Goal: Communication & Community: Answer question/provide support

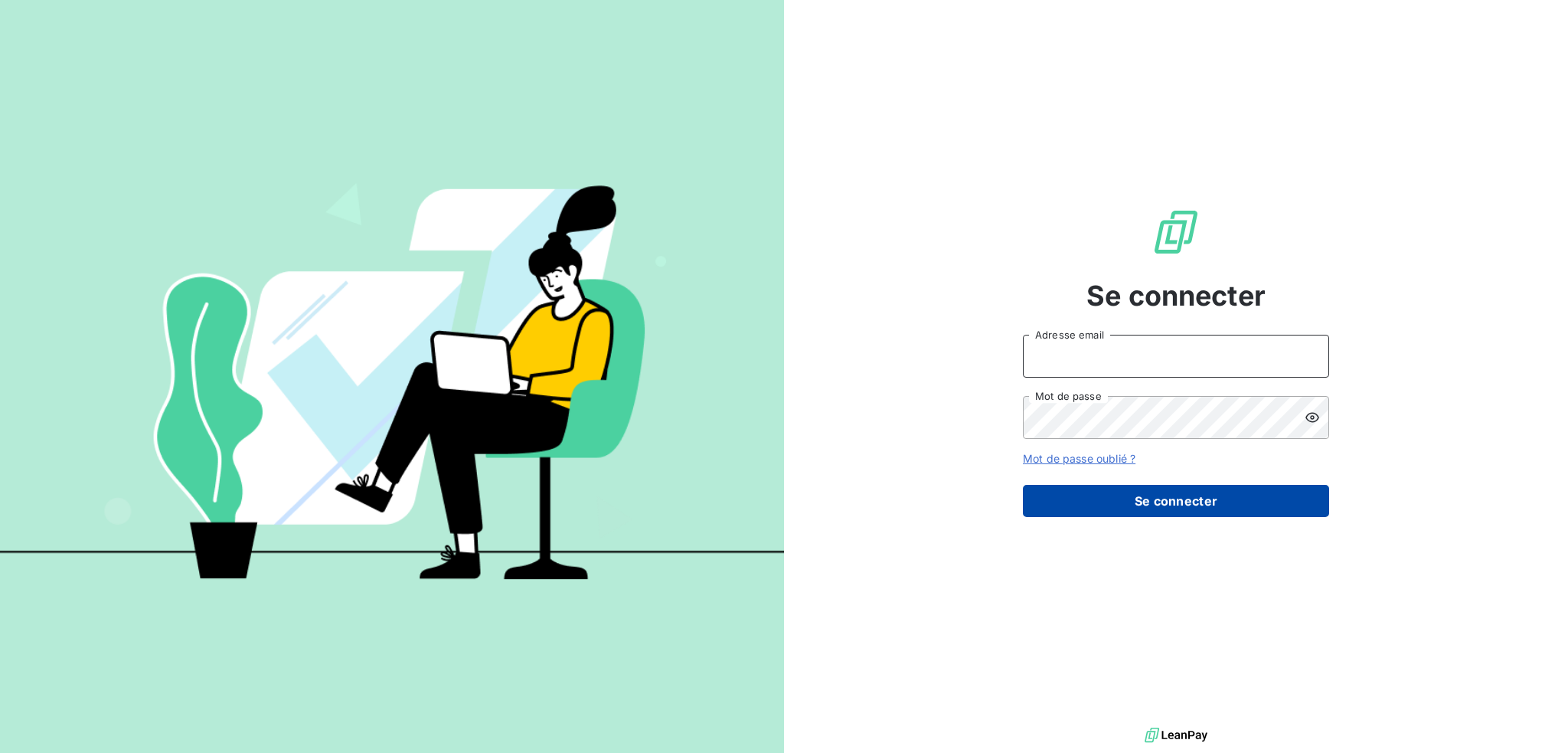
type input "[PERSON_NAME][EMAIL_ADDRESS][DOMAIN_NAME]"
click at [1146, 497] on button "Se connecter" at bounding box center [1175, 501] width 306 height 33
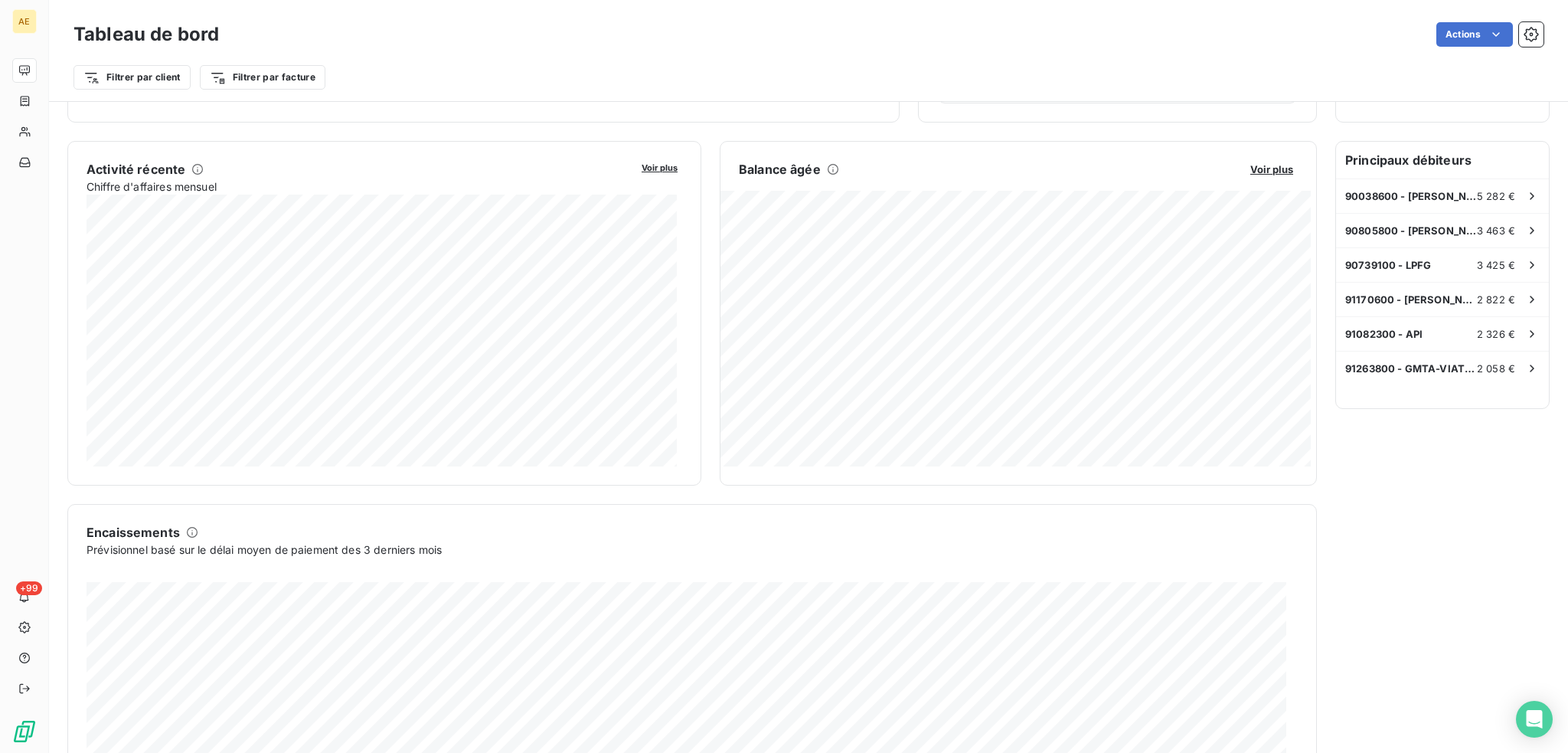
scroll to position [229, 0]
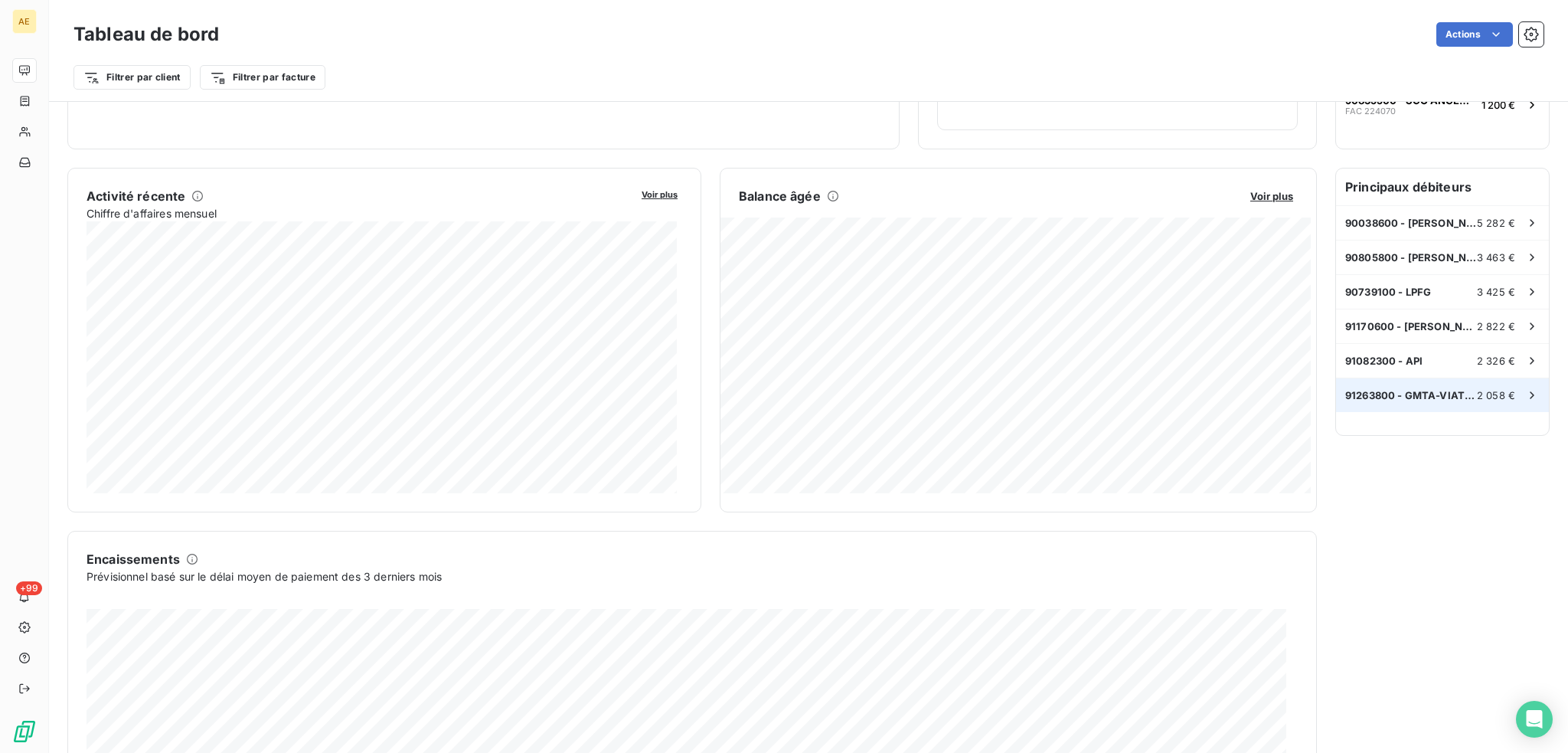
click at [1406, 391] on span "91263800 - GMTA-VIATION FORMATION" at bounding box center [1411, 395] width 132 height 13
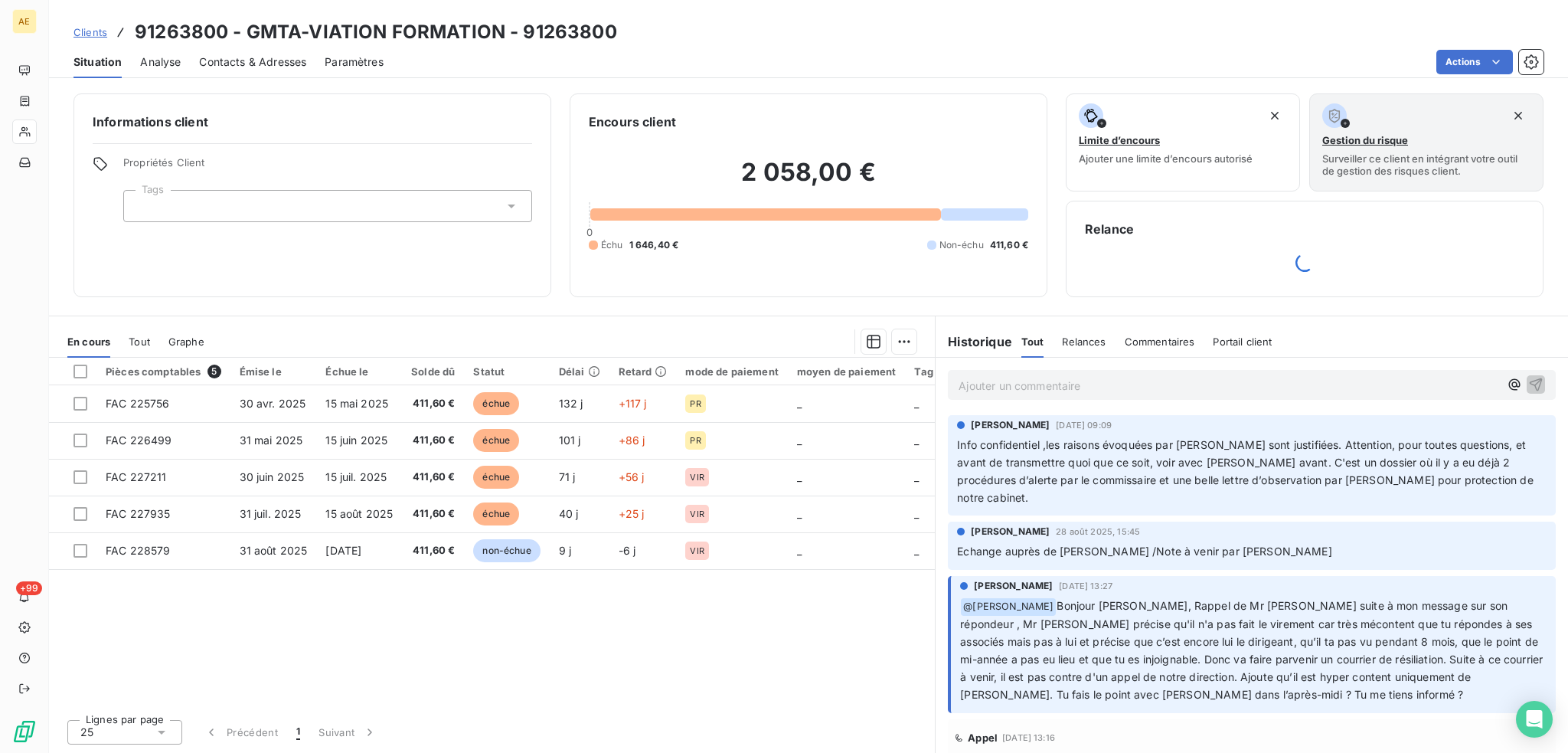
click at [1096, 380] on p "Ajouter un commentaire ﻿" at bounding box center [1229, 385] width 541 height 19
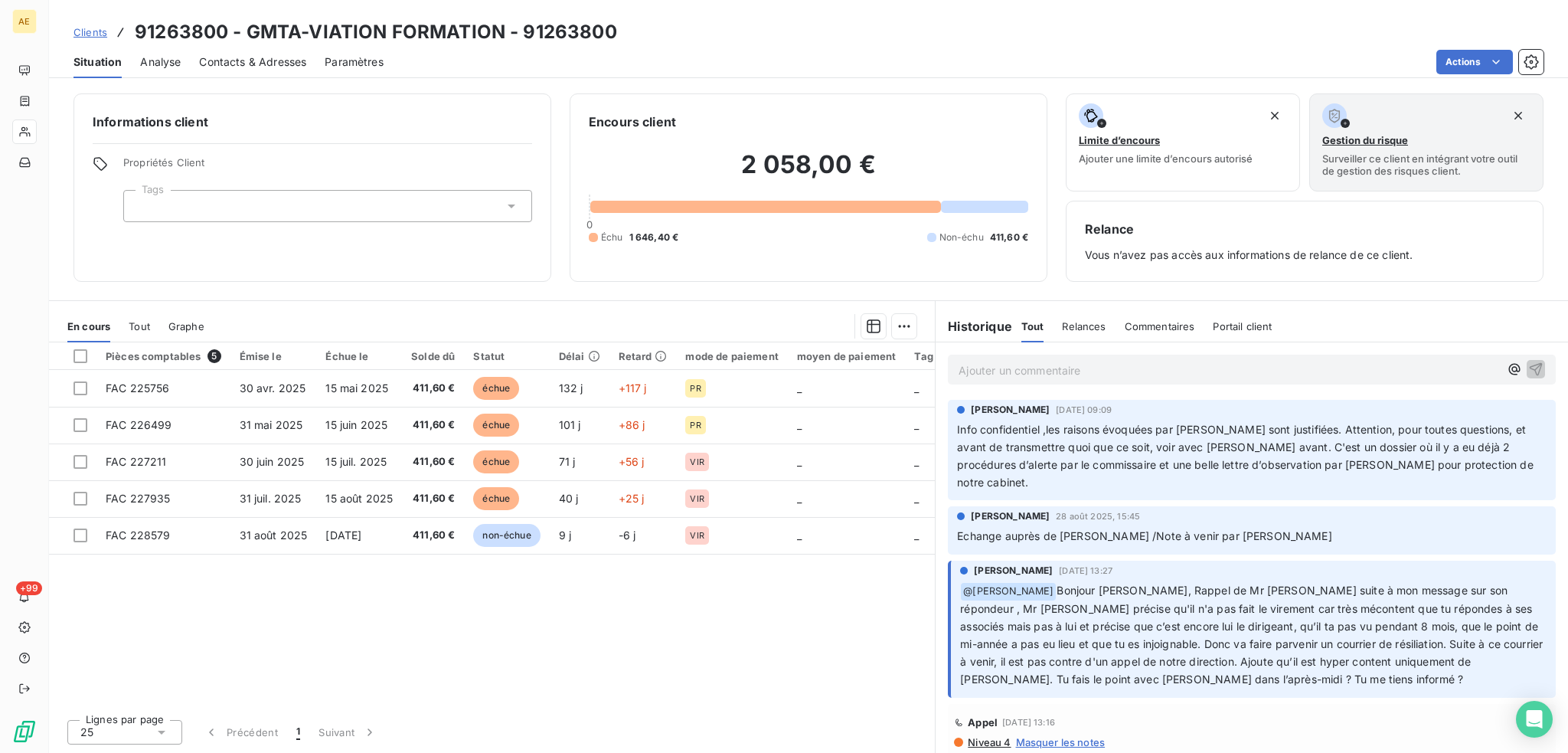
click at [991, 376] on p "Ajouter un commentaire ﻿" at bounding box center [1229, 369] width 541 height 19
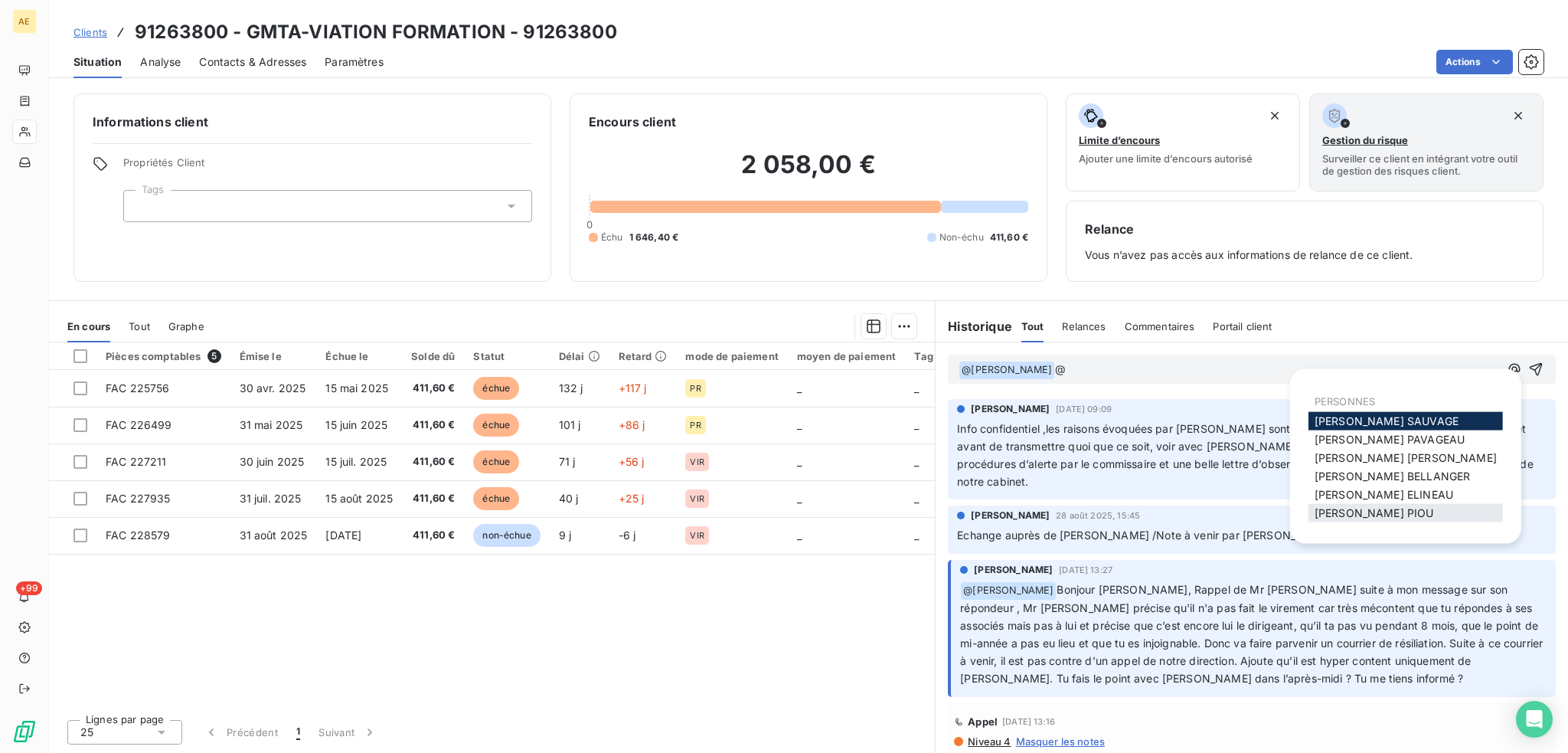
click at [1364, 507] on span "[PERSON_NAME]" at bounding box center [1374, 513] width 119 height 13
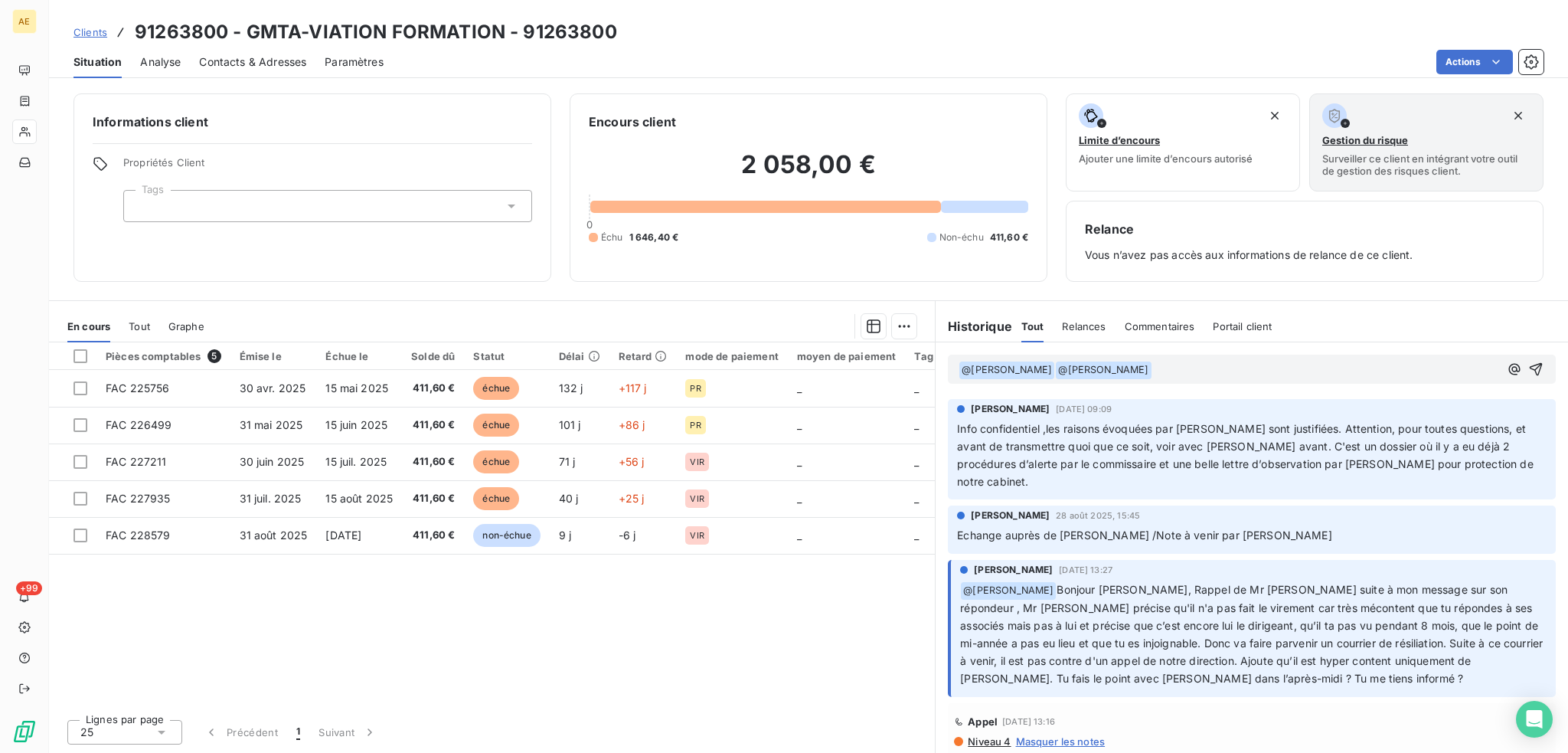
click at [1237, 367] on p "﻿ @ [PERSON_NAME] ﻿ ﻿ @ [PERSON_NAME] ﻿ ﻿" at bounding box center [1229, 369] width 541 height 18
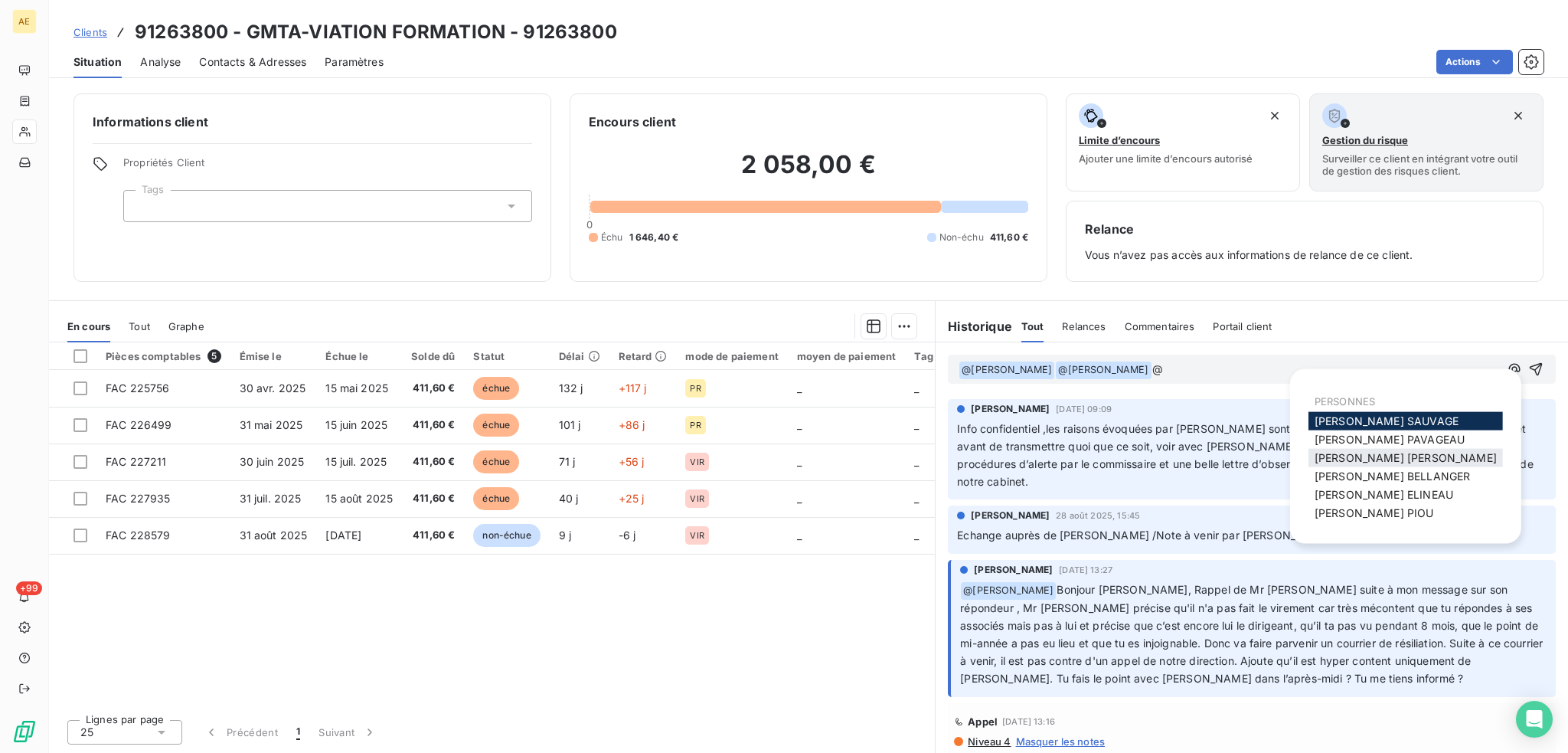
click at [1345, 459] on span "[PERSON_NAME] MAILLARD" at bounding box center [1406, 457] width 182 height 13
click at [1338, 474] on span "[PERSON_NAME]" at bounding box center [1392, 476] width 155 height 13
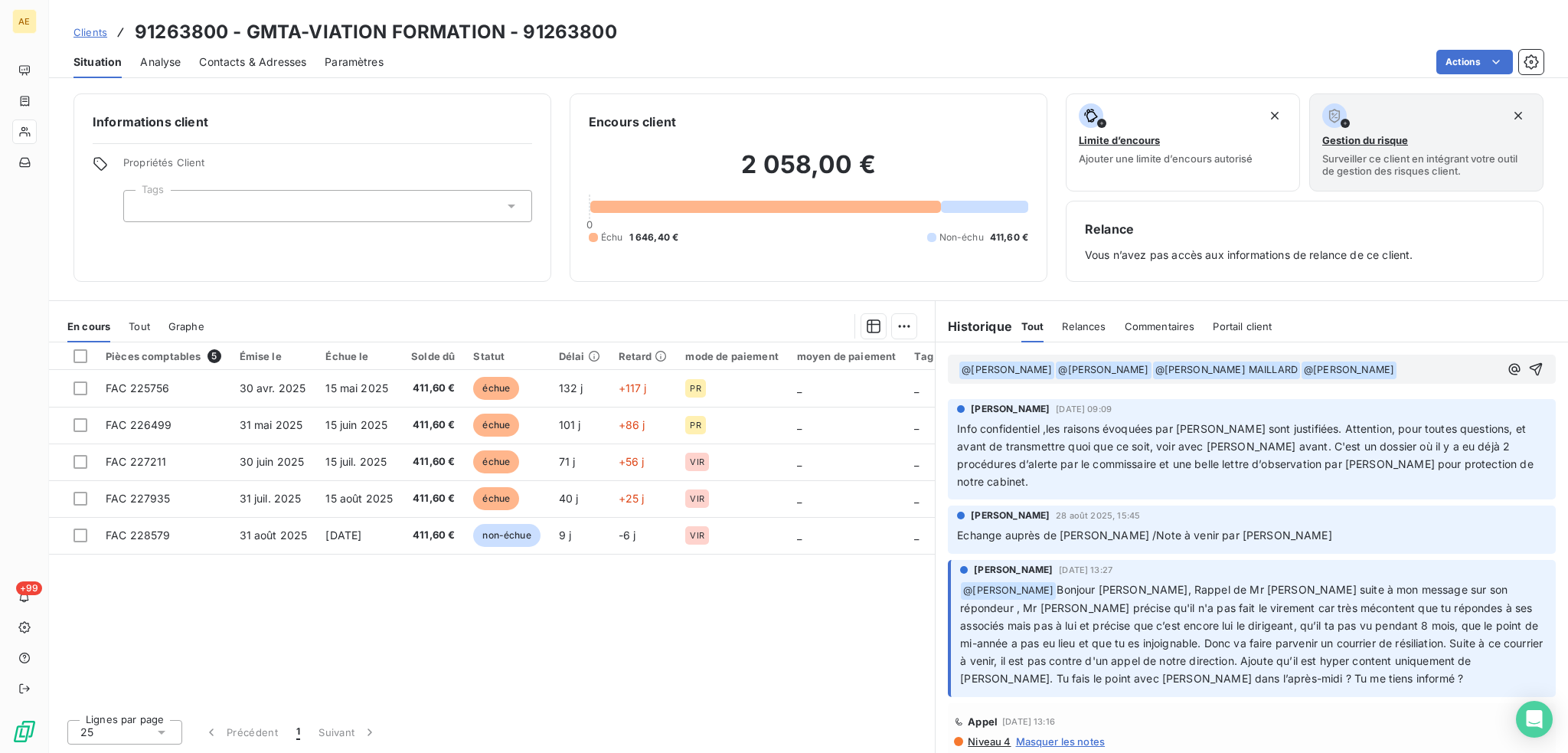
click at [1440, 367] on p "﻿ @ [PERSON_NAME] ﻿ ﻿ @ [PERSON_NAME] ﻿ ﻿ @ [PERSON_NAME] ﻿ ﻿ @ [PERSON_NAME] ﻿…" at bounding box center [1229, 369] width 541 height 18
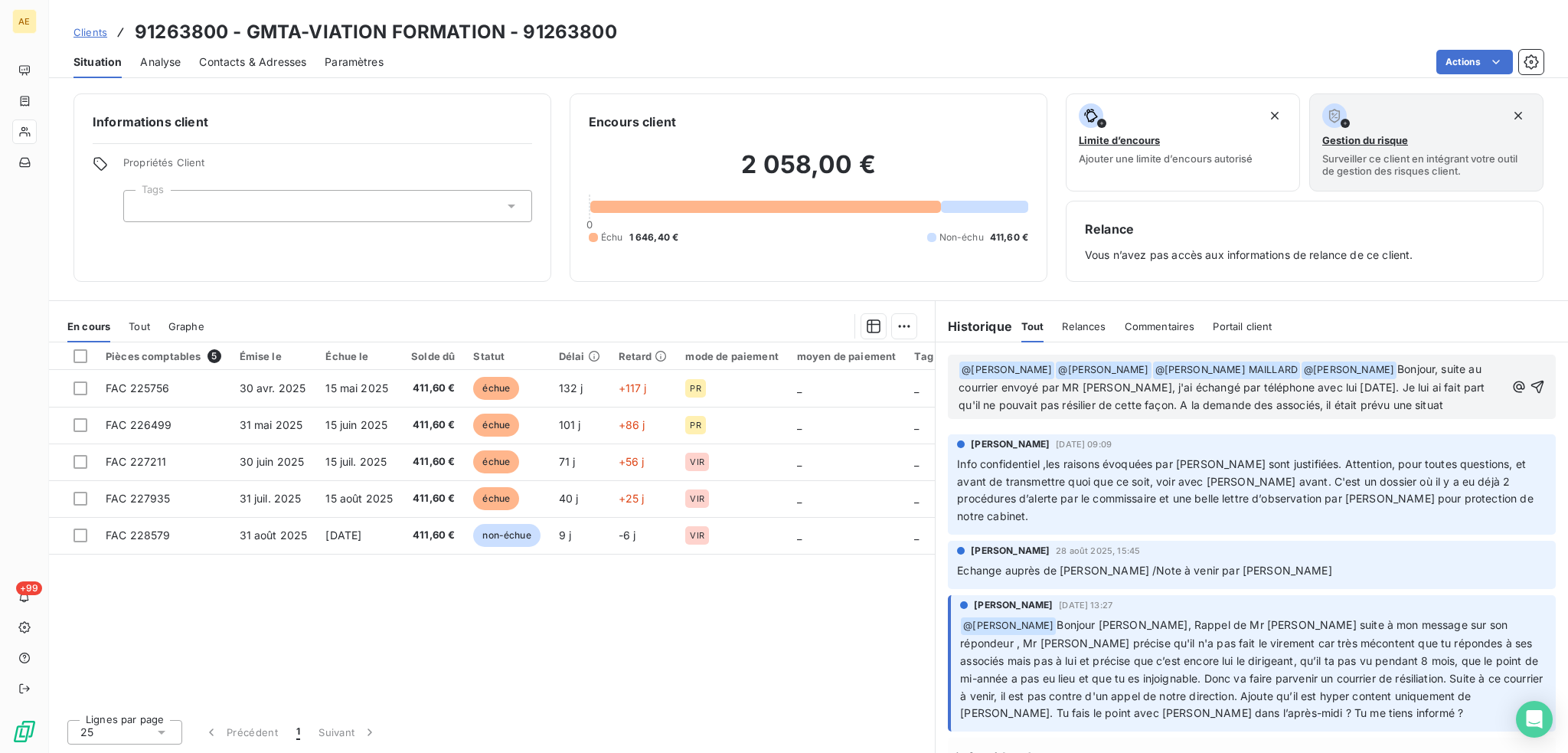
drag, startPoint x: 1265, startPoint y: 404, endPoint x: 1272, endPoint y: 406, distance: 7.3
click at [1266, 404] on span "Bonjour, suite au courrier envoyé par MR [PERSON_NAME], j'ai échangé par téléph…" at bounding box center [1223, 386] width 529 height 49
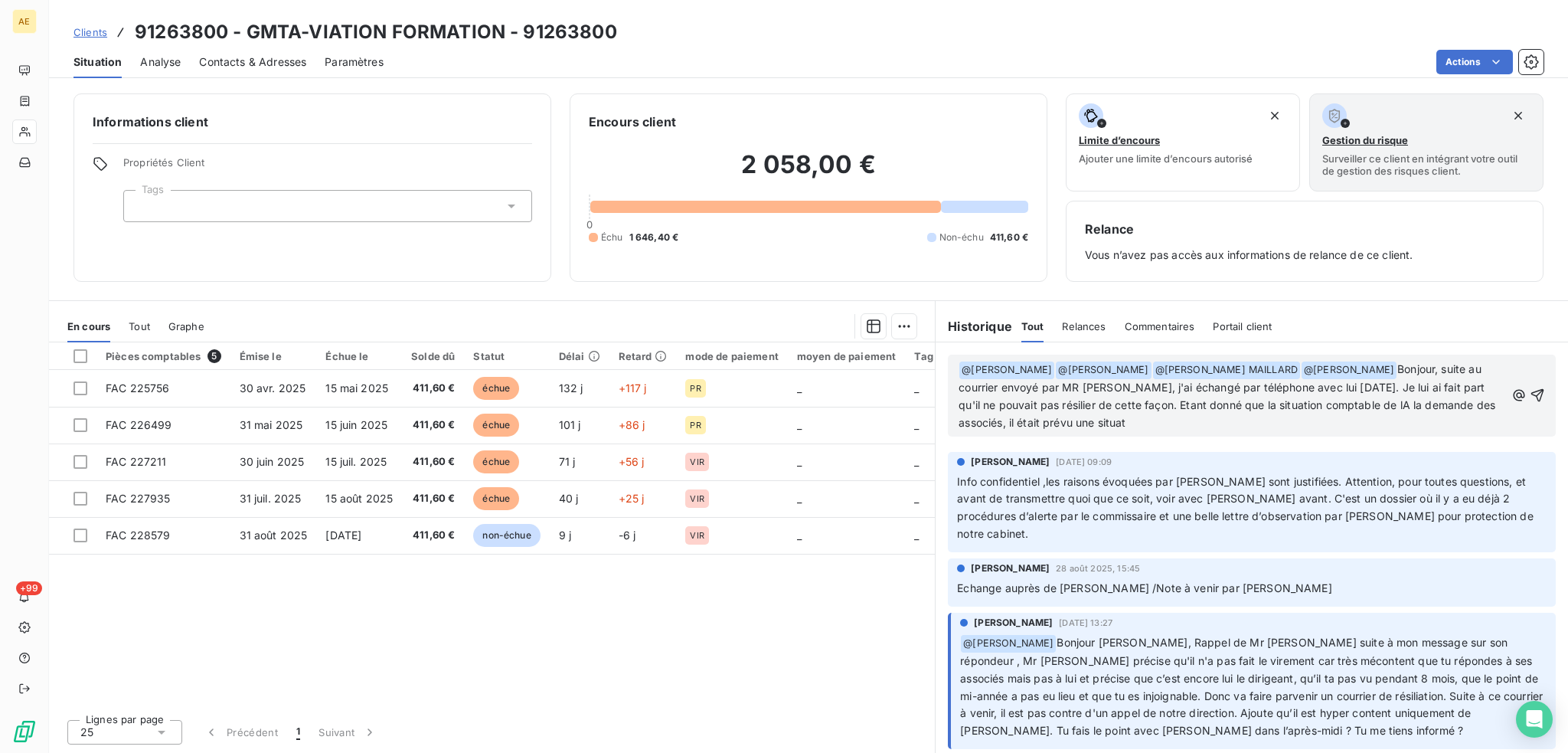
click at [1415, 403] on span "Bonjour, suite au courrier envoyé par MR [PERSON_NAME], j'ai échangé par téléph…" at bounding box center [1229, 395] width 540 height 67
click at [1127, 422] on span "Bonjour, suite au courrier envoyé par MR [PERSON_NAME], j'ai échangé par téléph…" at bounding box center [1228, 395] width 539 height 67
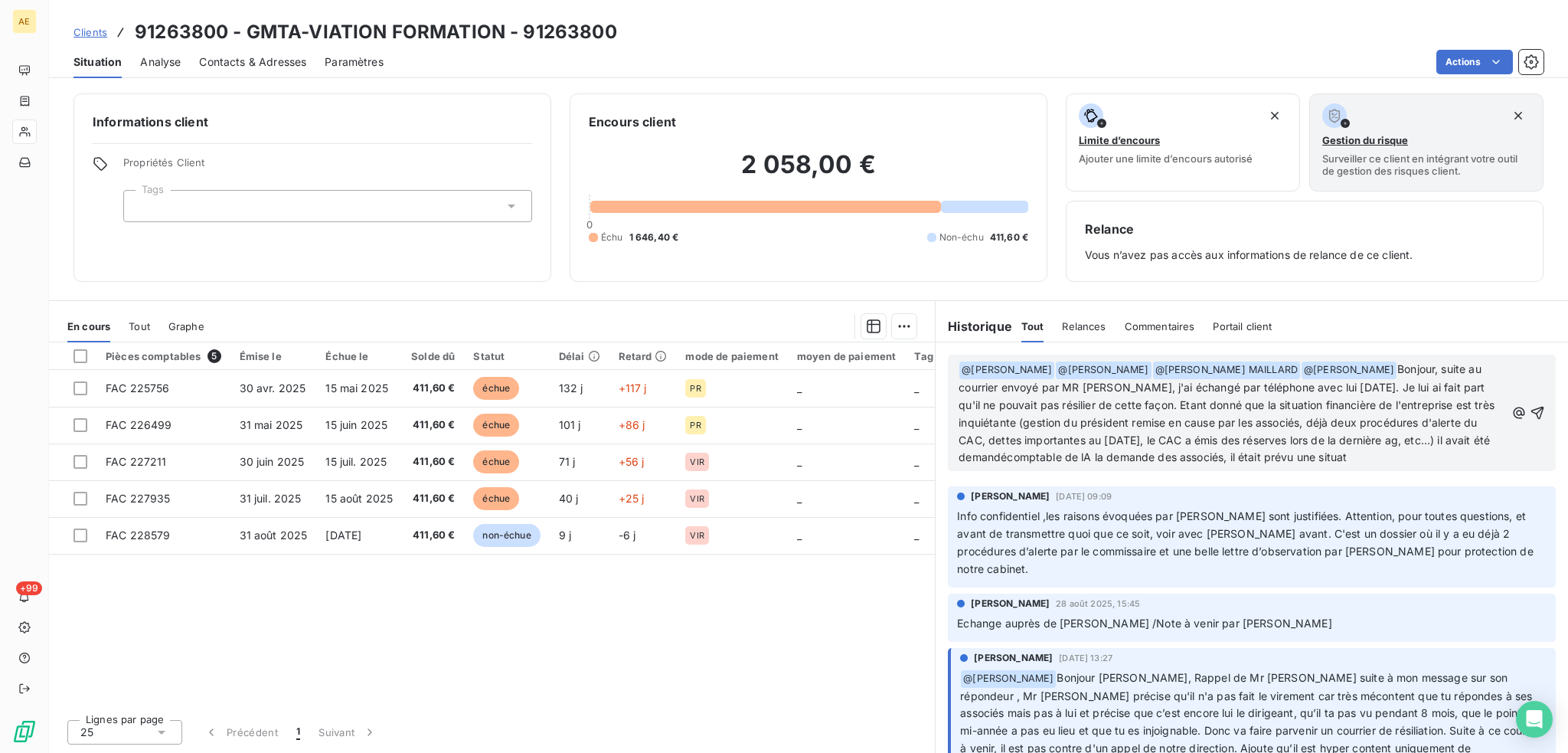
click at [1072, 451] on span "Bonjour, suite au courrier envoyé par MR [PERSON_NAME], j'ai échangé par téléph…" at bounding box center [1228, 413] width 539 height 101
click at [1142, 458] on span "Bonjour, suite au courrier envoyé par MR [PERSON_NAME], j'ai échangé par téléph…" at bounding box center [1228, 413] width 539 height 101
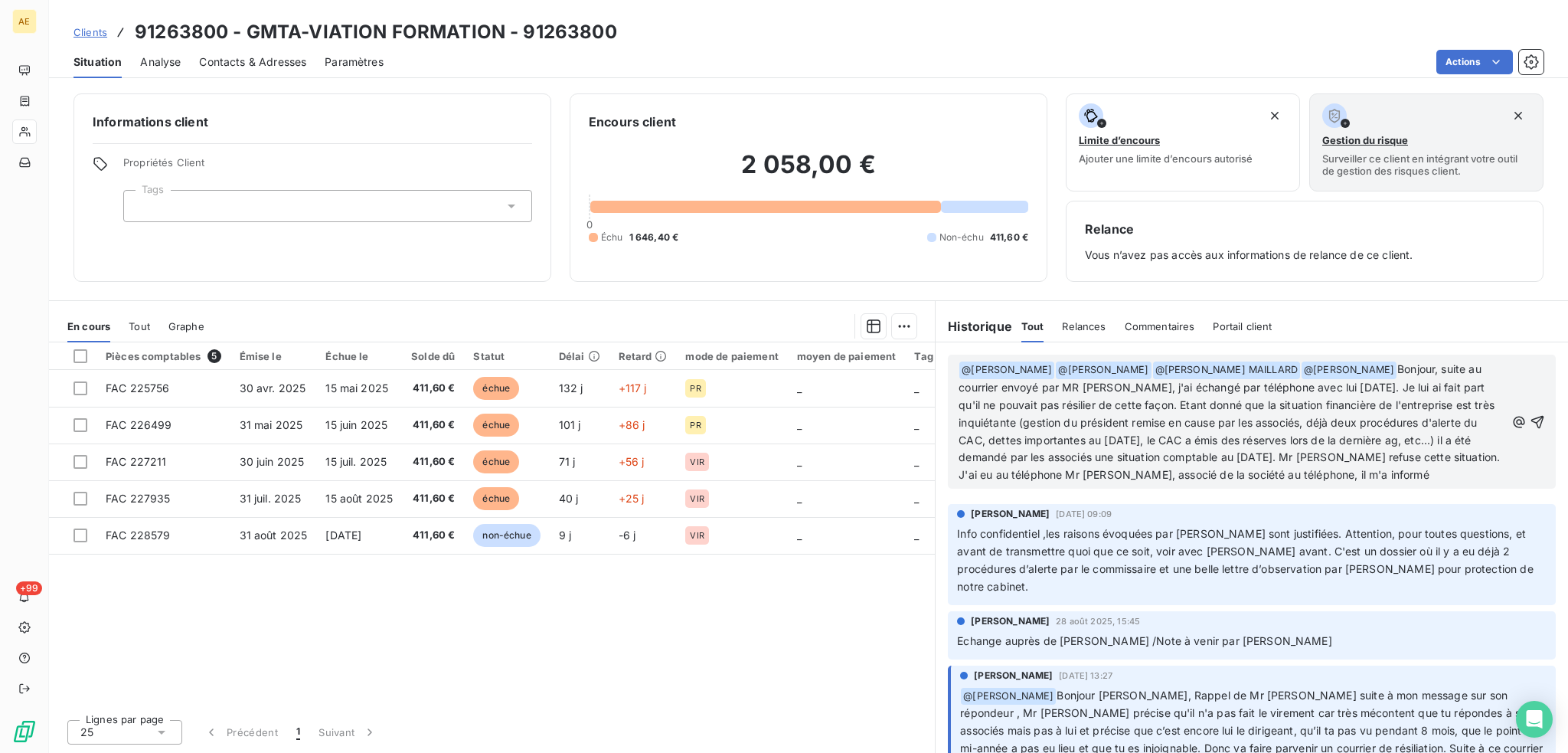
click at [1135, 473] on span "Bonjour, suite au courrier envoyé par MR [PERSON_NAME], j'ai échangé par téléph…" at bounding box center [1230, 421] width 544 height 118
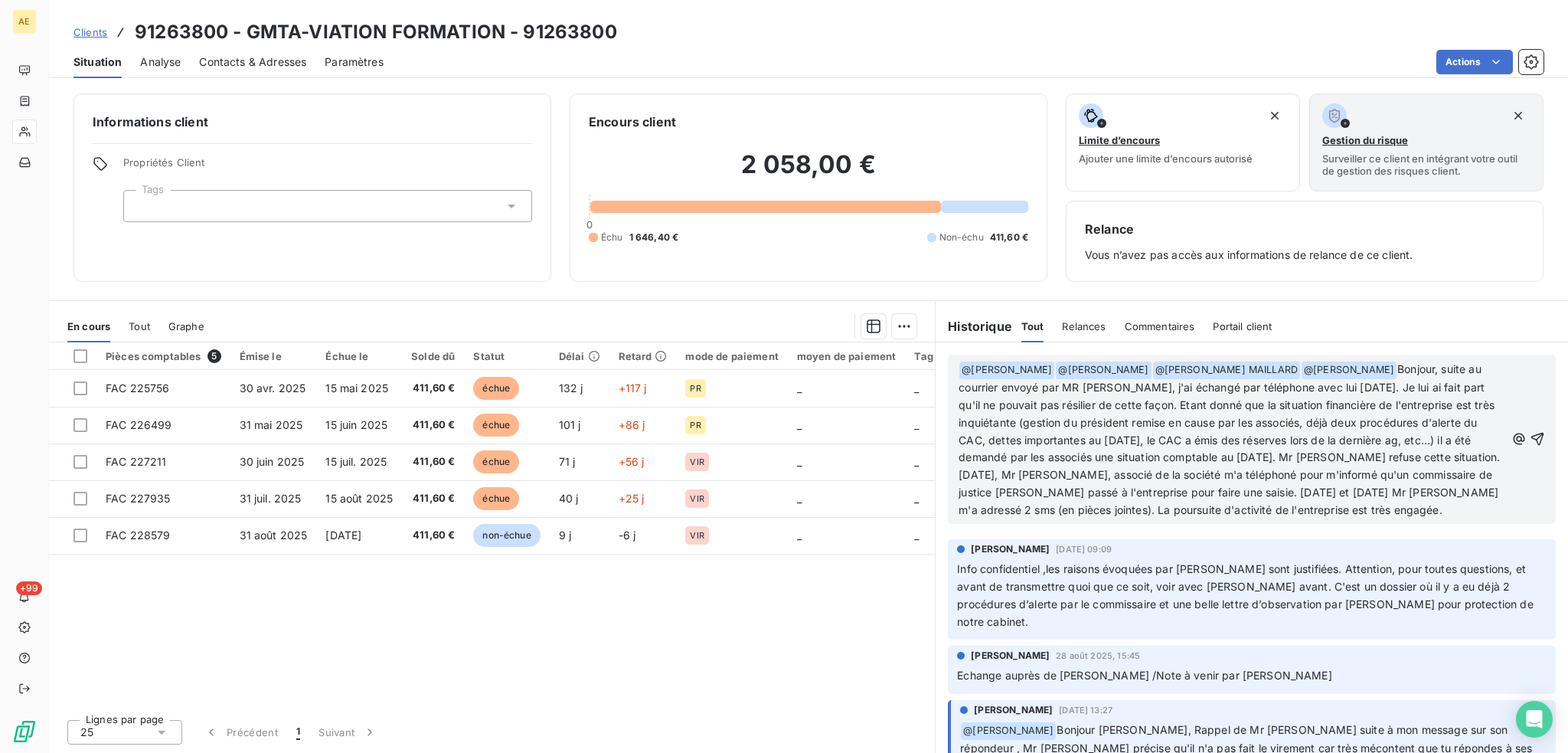
click at [982, 516] on span "Bonjour, suite au courrier envoyé par MR [PERSON_NAME], j'ai échangé par téléph…" at bounding box center [1230, 439] width 544 height 153
click at [1072, 519] on p "﻿ @ [PERSON_NAME] ﻿ ﻿ @ [PERSON_NAME] ﻿ ﻿ @ [PERSON_NAME] ﻿ ﻿ @ [PERSON_NAME] ﻿…" at bounding box center [1231, 440] width 546 height 159
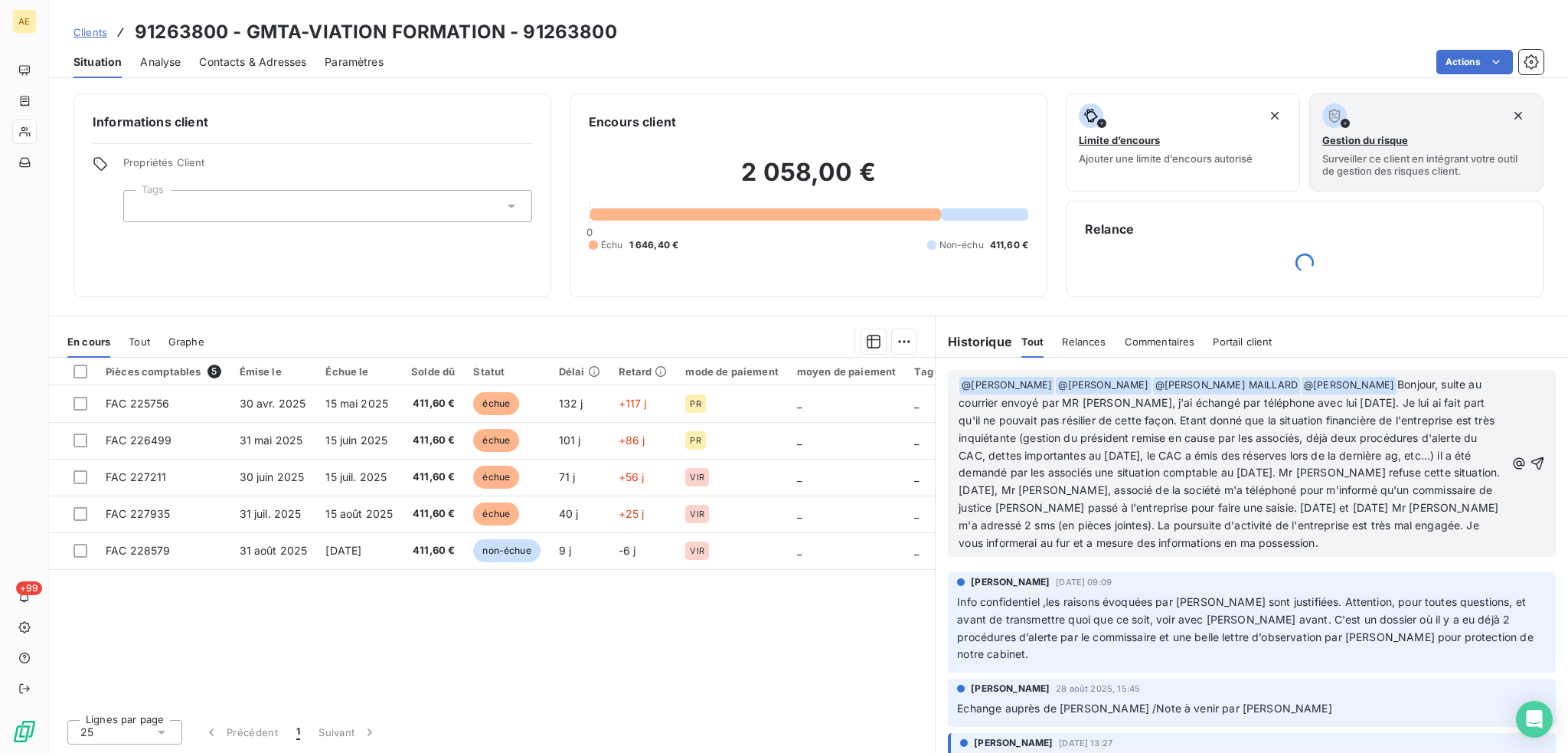
drag, startPoint x: 1524, startPoint y: 458, endPoint x: 1498, endPoint y: 463, distance: 26.5
click at [1529, 459] on icon "button" at bounding box center [1536, 463] width 15 height 15
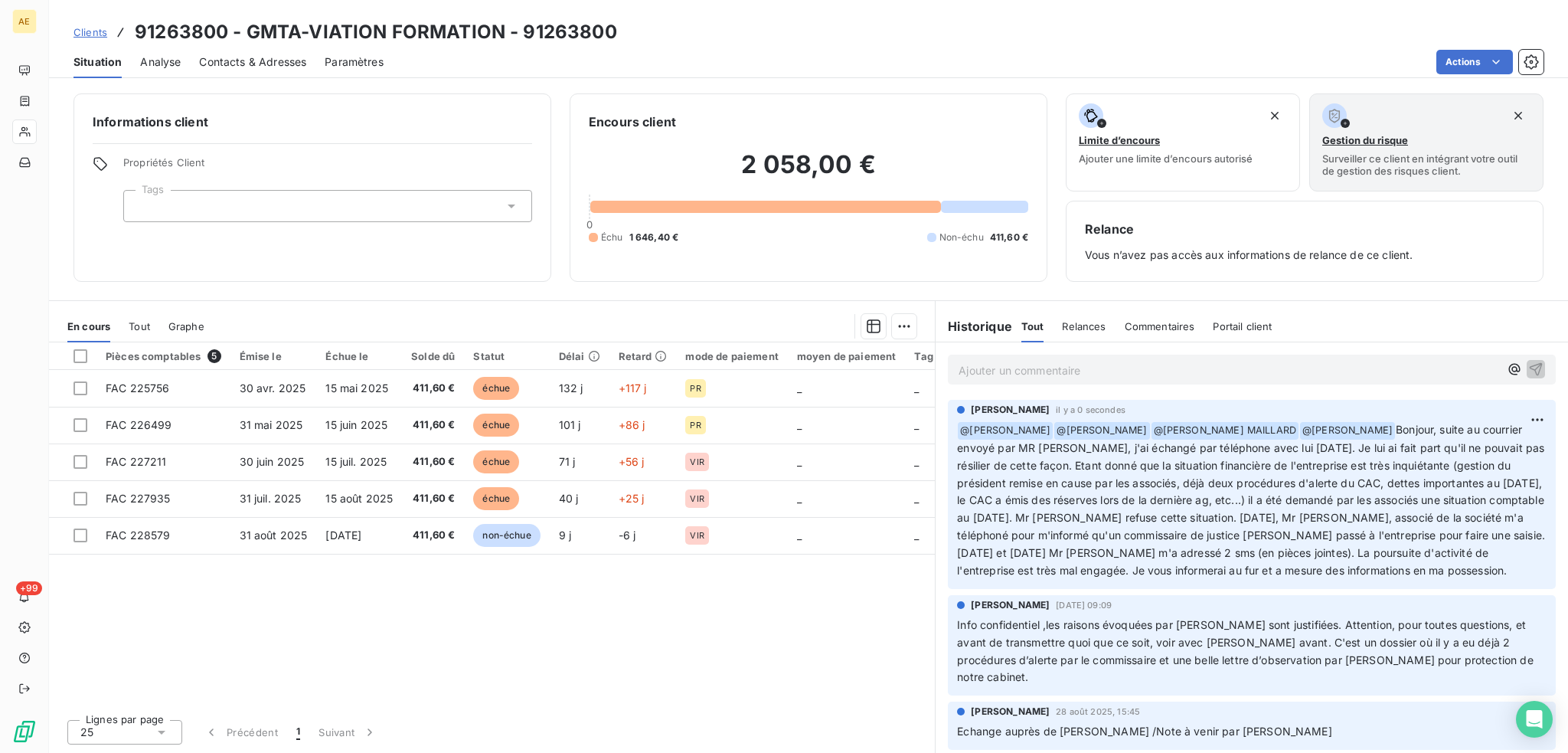
drag, startPoint x: 1014, startPoint y: 373, endPoint x: 1418, endPoint y: 370, distance: 404.0
click at [1404, 372] on p "Ajouter un commentaire ﻿" at bounding box center [1229, 369] width 541 height 19
click at [1010, 370] on p "Ajouter un commentaire ﻿" at bounding box center [1229, 369] width 541 height 19
click at [1015, 370] on p "Ajouter un commentaire ﻿" at bounding box center [1229, 369] width 541 height 19
click at [1522, 416] on html "AE +99 Clients 91263800 - GMTA-VIATION FORMATION - 91263800 Situation Analyse C…" at bounding box center [784, 376] width 1568 height 753
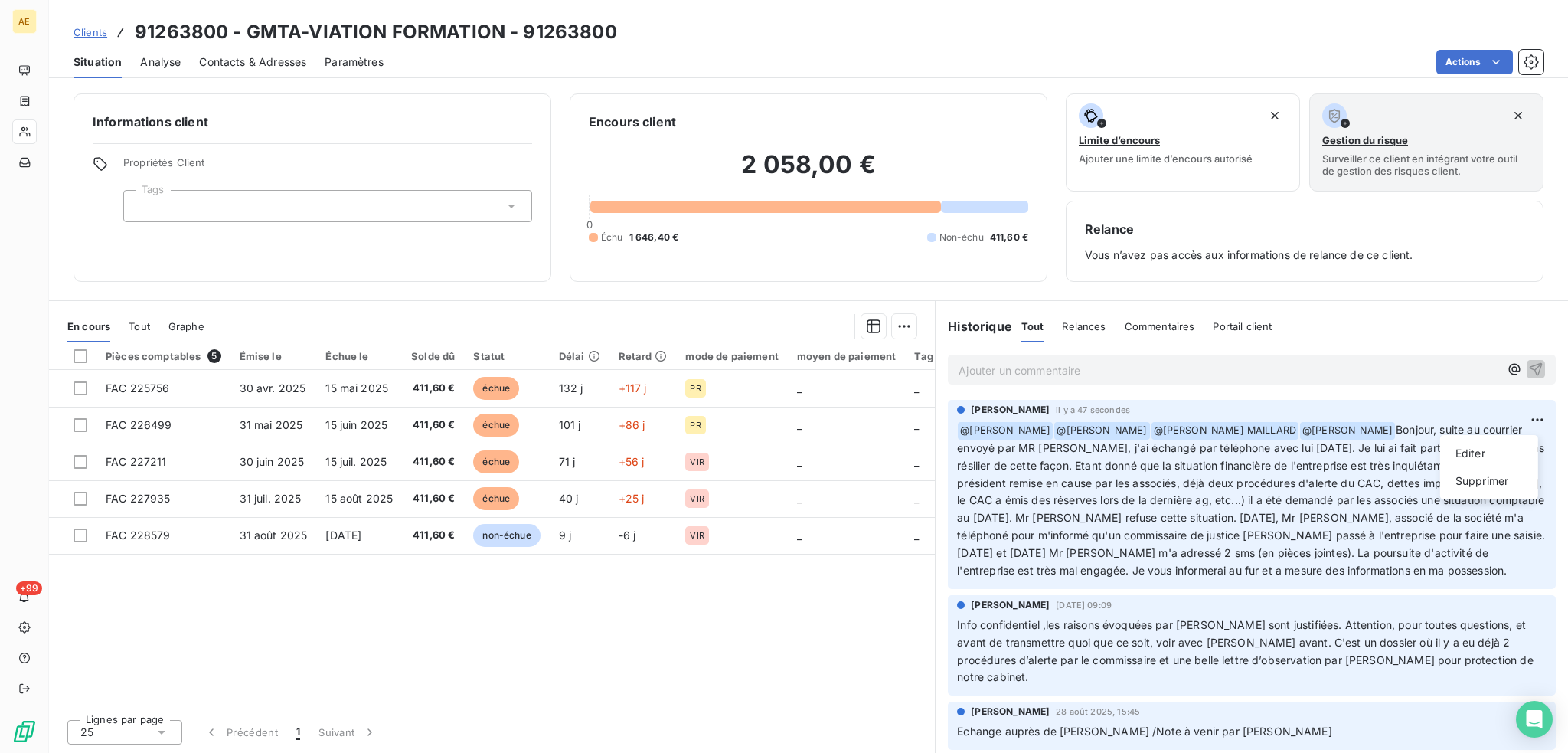
click at [1108, 358] on html "AE +99 Clients 91263800 - GMTA-VIATION FORMATION - 91263800 Situation Analyse C…" at bounding box center [784, 376] width 1568 height 753
click at [1063, 359] on div "Ajouter un commentaire ﻿" at bounding box center [1229, 369] width 541 height 21
click at [1057, 367] on p "Ajouter un commentaire ﻿" at bounding box center [1229, 369] width 541 height 19
